Goal: Task Accomplishment & Management: Manage account settings

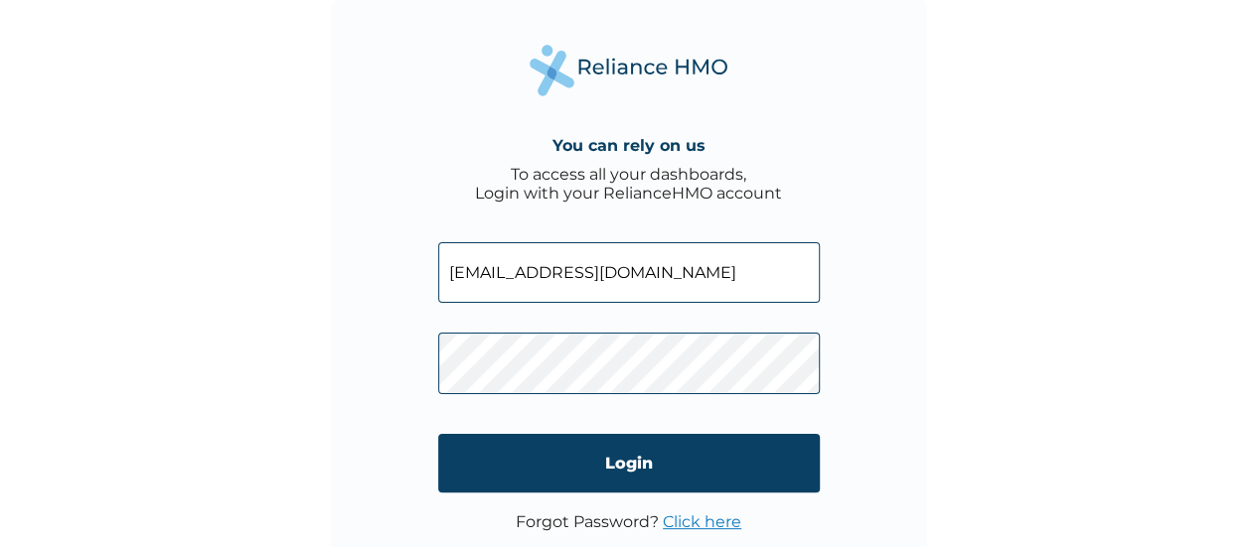
click at [733, 526] on link "Click here" at bounding box center [702, 522] width 78 height 19
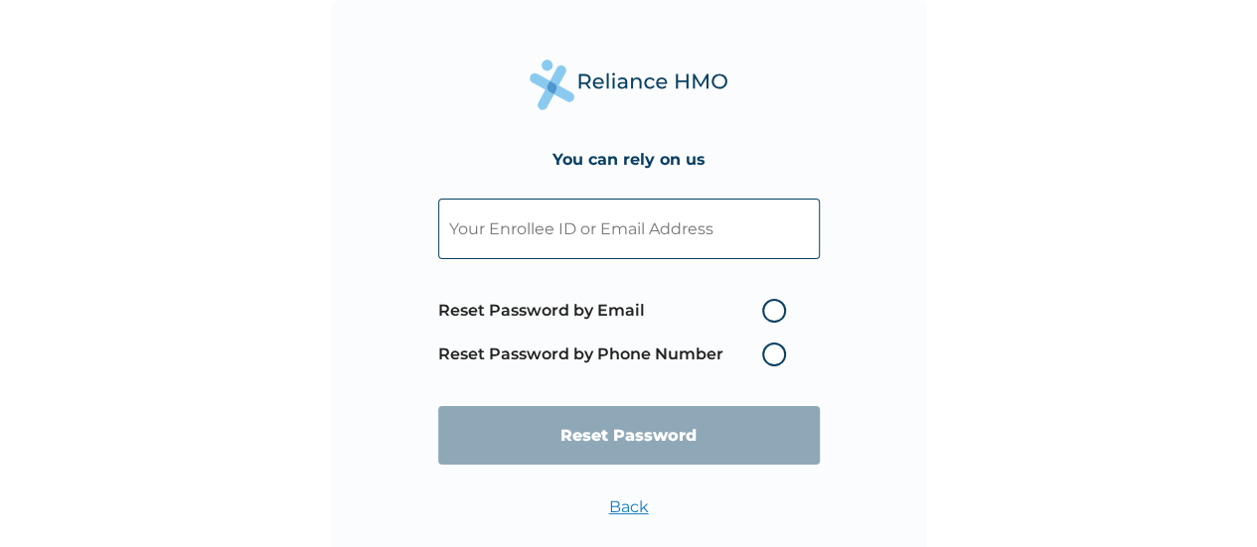
click at [689, 218] on input "text" at bounding box center [628, 229] width 381 height 61
paste input "[EMAIL_ADDRESS][DOMAIN_NAME]"
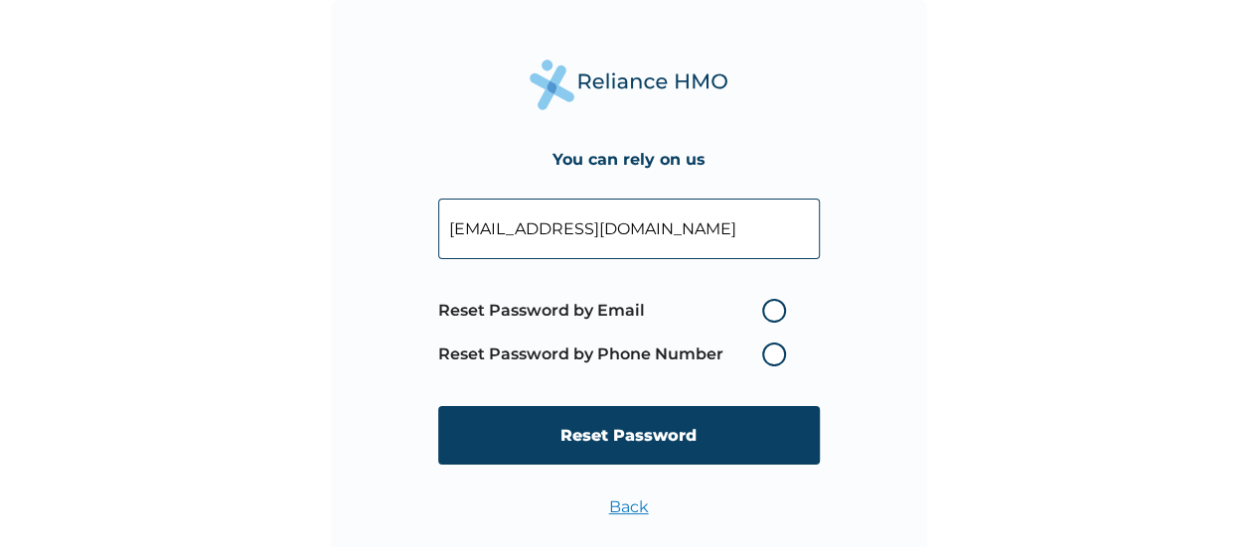
type input "[EMAIL_ADDRESS][DOMAIN_NAME]"
click at [777, 321] on label "Reset Password by Email" at bounding box center [617, 311] width 358 height 24
click at [766, 321] on input "Reset Password by Email" at bounding box center [750, 311] width 32 height 32
radio input "true"
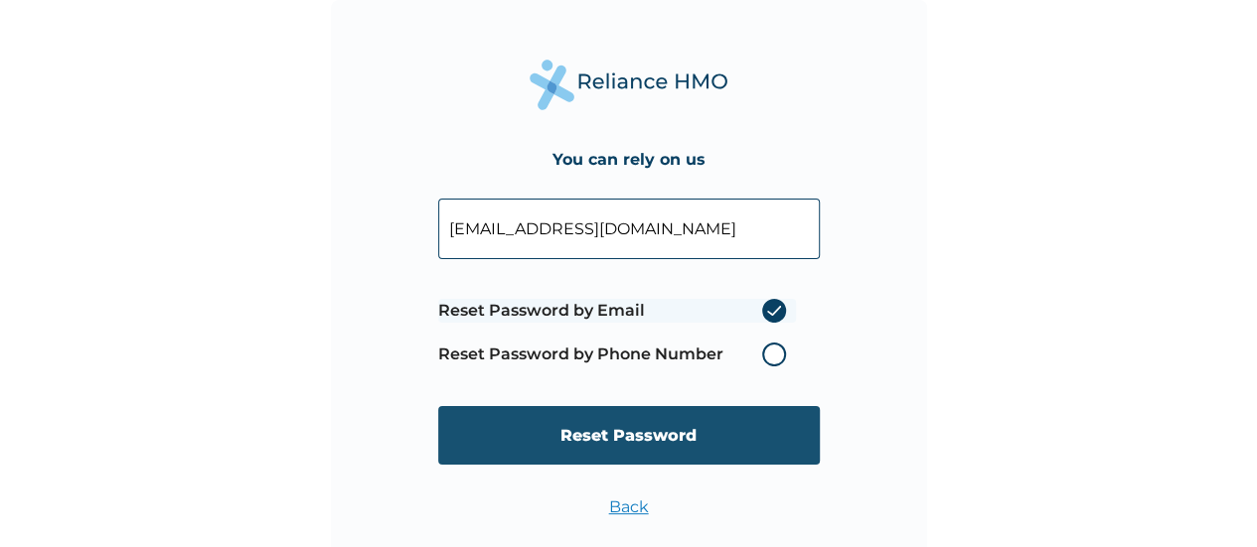
click at [712, 416] on input "Reset Password" at bounding box center [628, 435] width 381 height 59
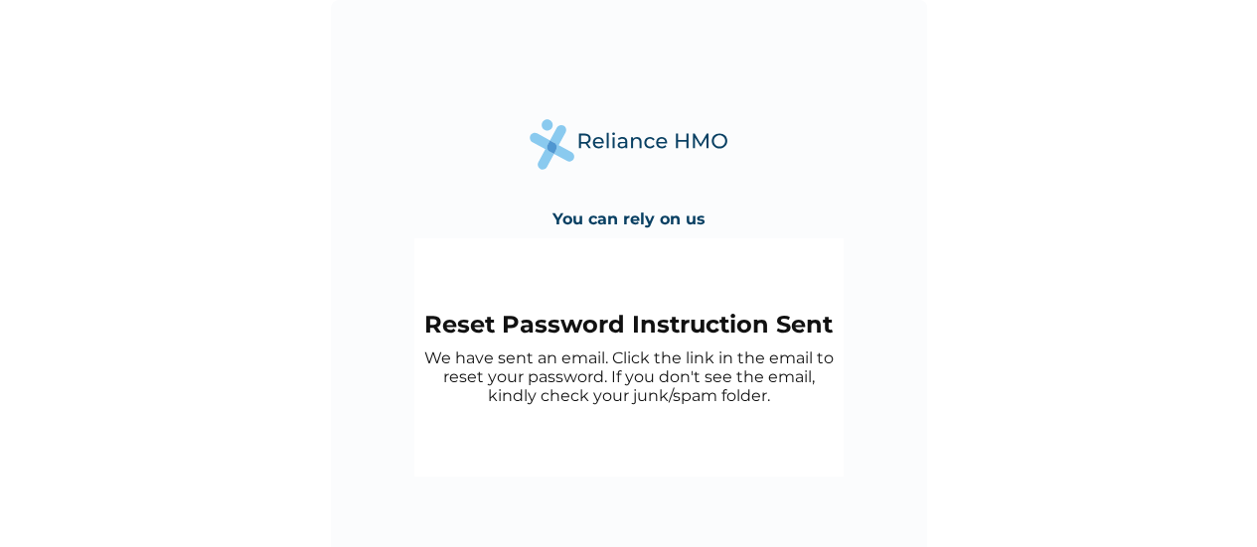
scroll to position [48, 0]
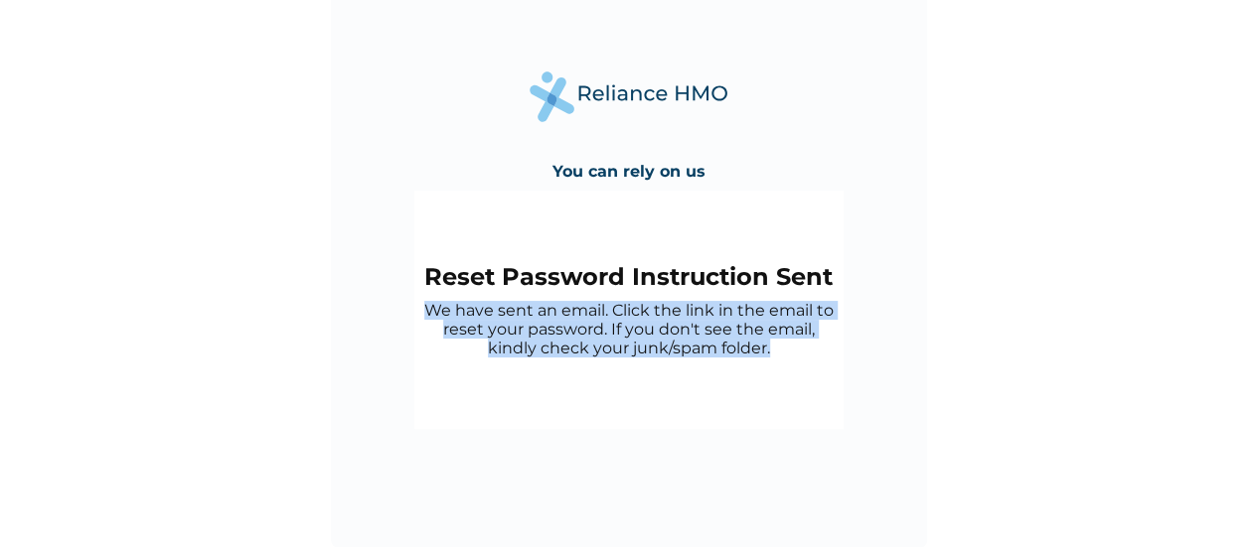
copy p "We have sent an email. Click the link in the email to reset your password. If y…"
drag, startPoint x: 415, startPoint y: 310, endPoint x: 781, endPoint y: 375, distance: 371.3
click at [781, 375] on div "Reset Password Instruction Sent We have sent an email. Click the link in the em…" at bounding box center [628, 310] width 429 height 238
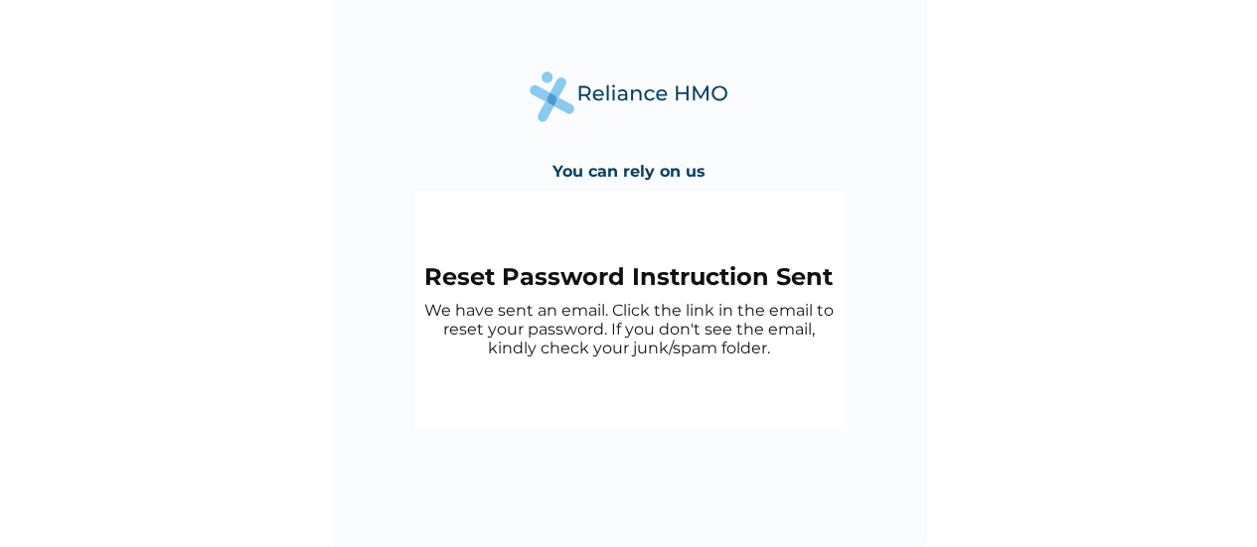
scroll to position [0, 0]
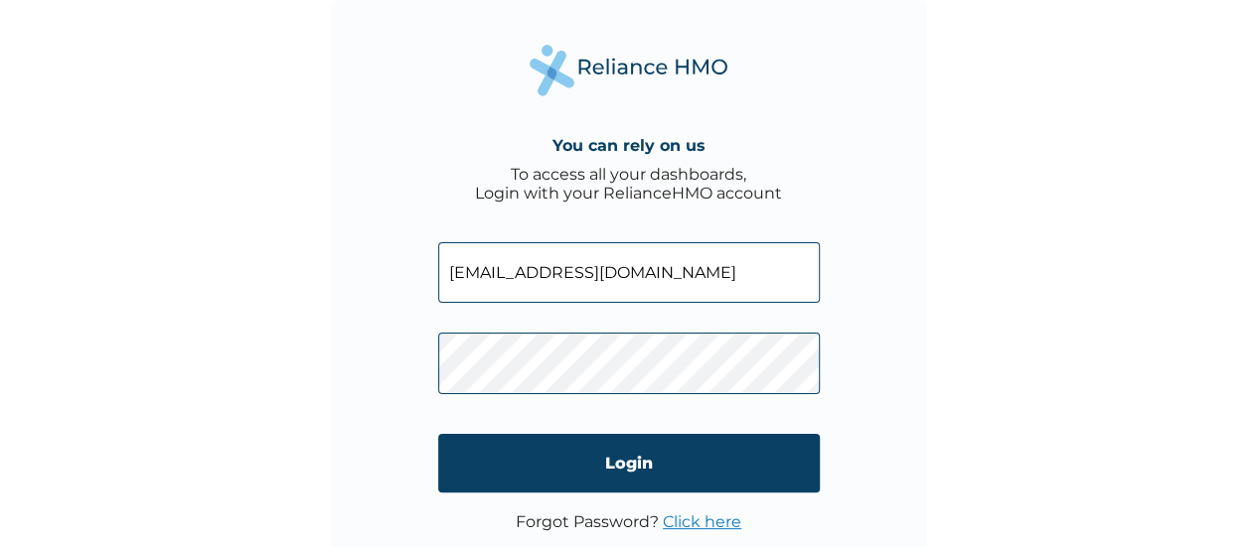
click at [696, 522] on link "Click here" at bounding box center [702, 522] width 78 height 19
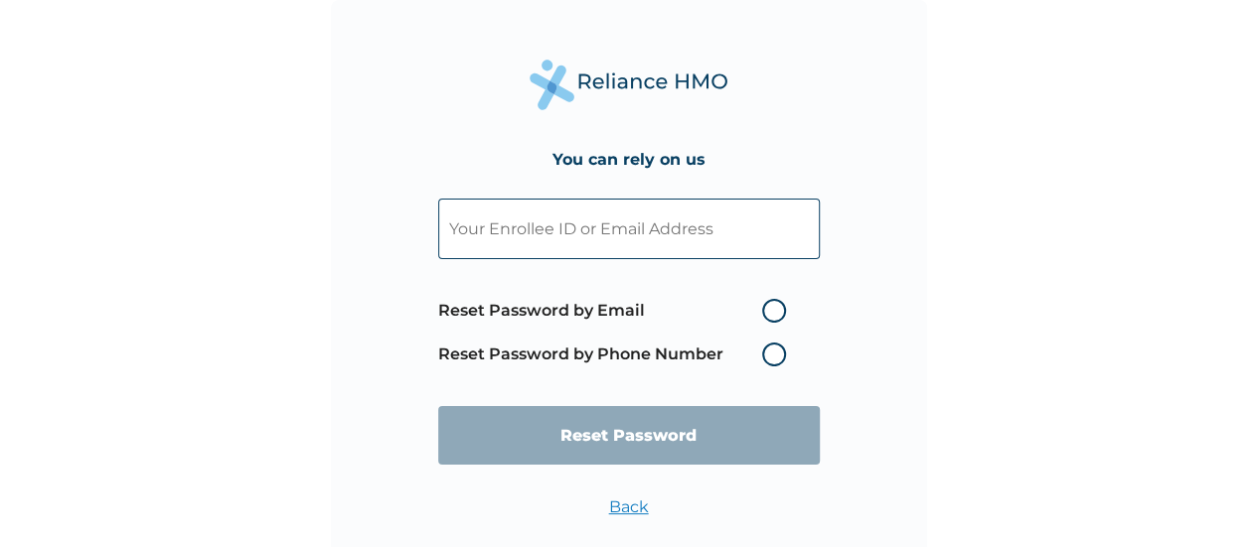
paste input "[PERSON_NAME][EMAIL_ADDRESS][PERSON_NAME][DOMAIN_NAME]"
click at [709, 226] on input "[PERSON_NAME][EMAIL_ADDRESS][PERSON_NAME][DOMAIN_NAME]" at bounding box center [628, 229] width 381 height 61
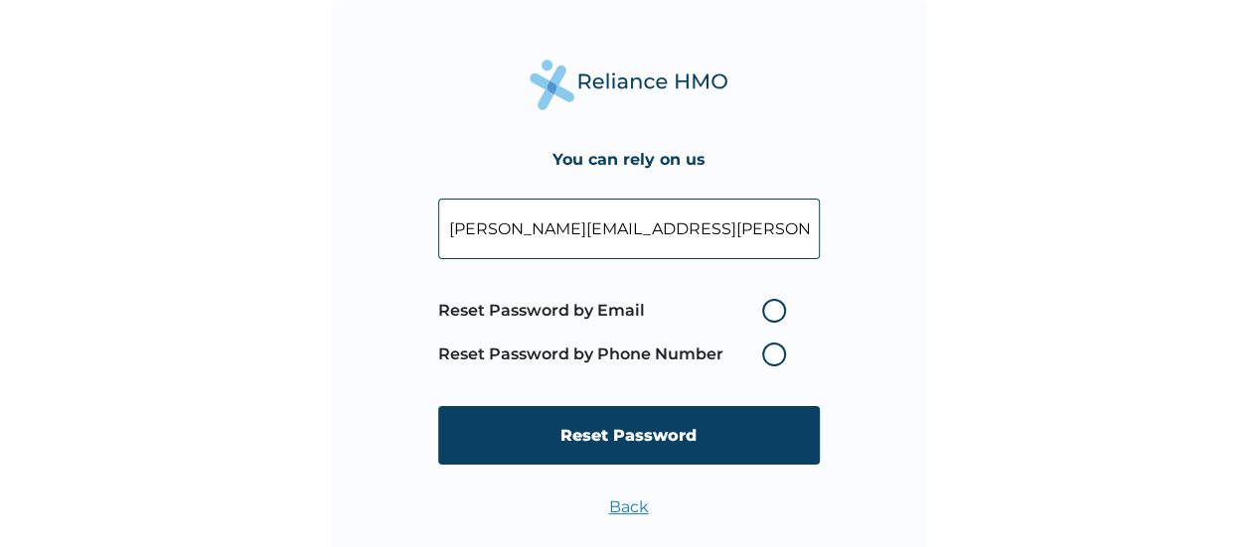
type input "[PERSON_NAME][EMAIL_ADDRESS][PERSON_NAME][DOMAIN_NAME]"
click at [774, 320] on label "Reset Password by Email" at bounding box center [617, 311] width 358 height 24
click at [766, 320] on input "Reset Password by Email" at bounding box center [750, 311] width 32 height 32
radio input "true"
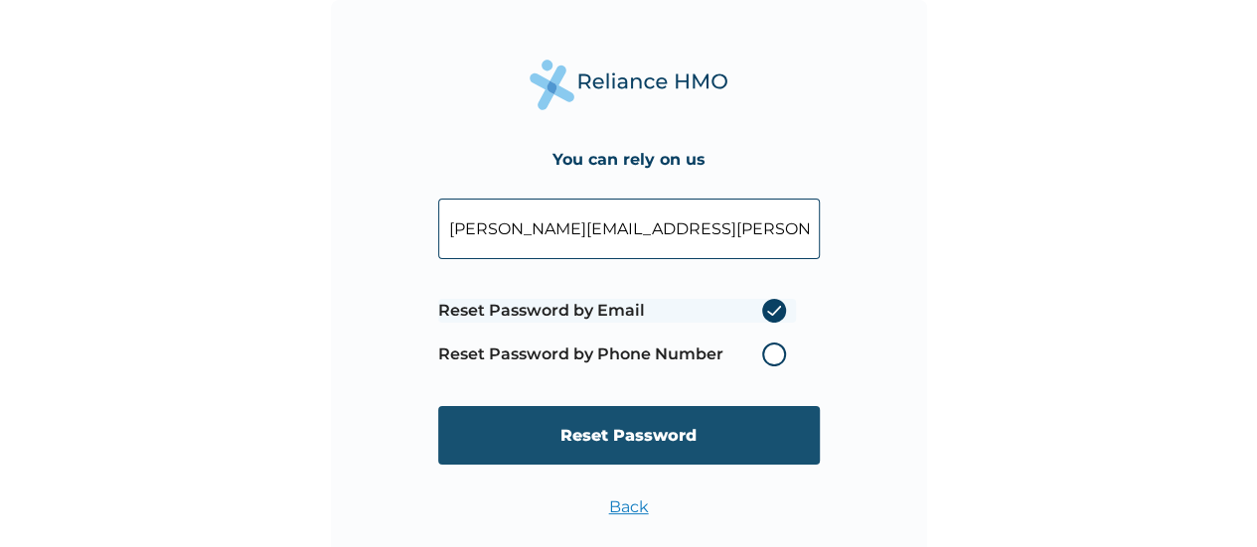
click at [696, 442] on input "Reset Password" at bounding box center [628, 435] width 381 height 59
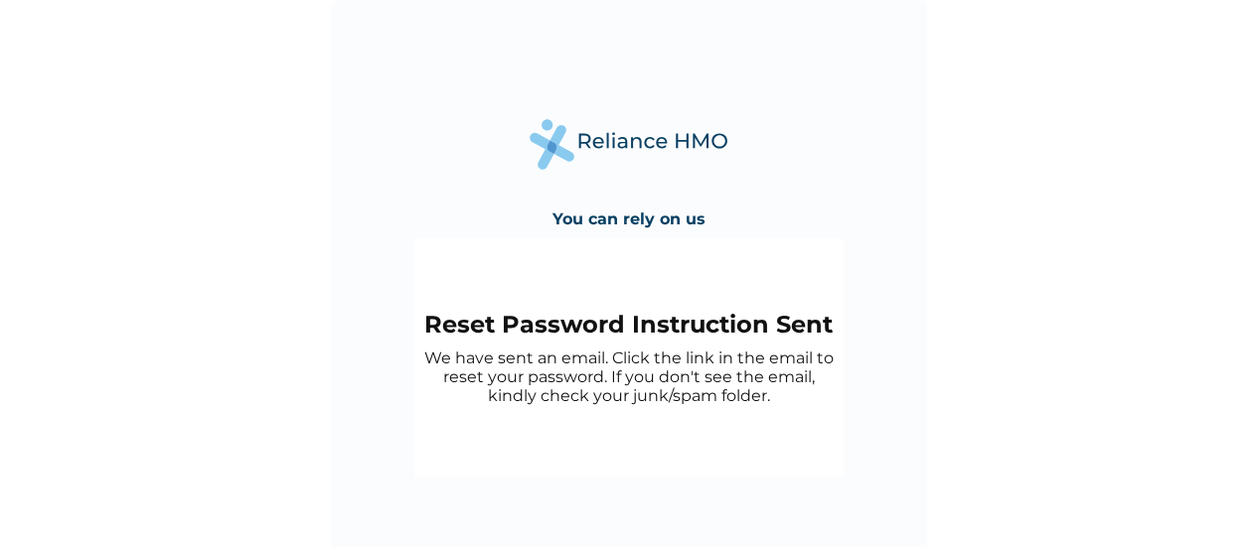
scroll to position [48, 0]
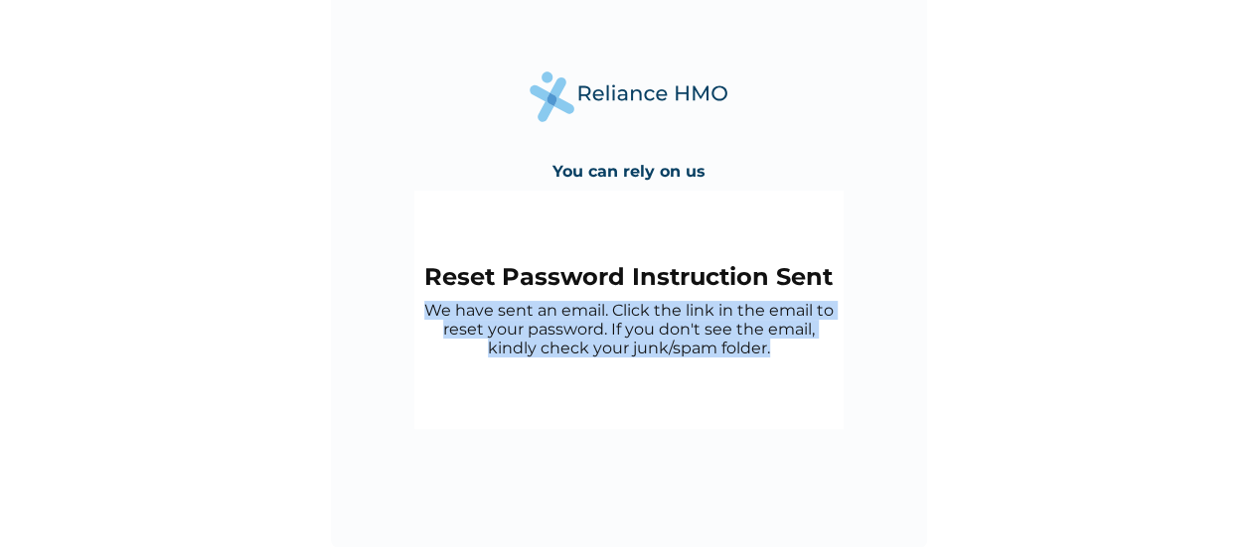
copy p "We have sent an email. Click the link in the email to reset your password. If y…"
drag, startPoint x: 423, startPoint y: 307, endPoint x: 781, endPoint y: 357, distance: 361.1
click at [781, 357] on p "We have sent an email. Click the link in the email to reset your password. If y…" at bounding box center [628, 329] width 409 height 57
